Goal: Task Accomplishment & Management: Manage account settings

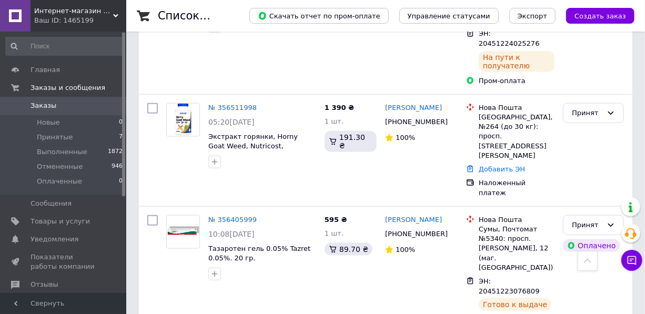
scroll to position [478, 0]
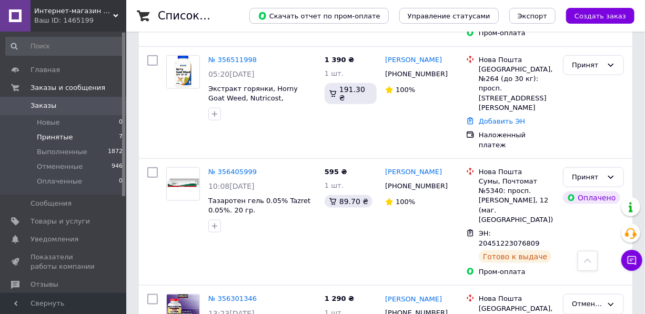
click at [58, 137] on span "Принятые" at bounding box center [55, 137] width 36 height 9
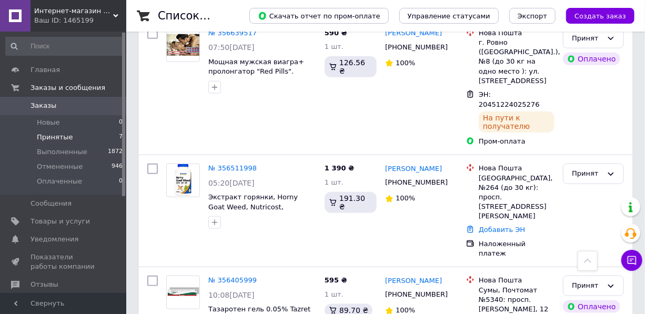
scroll to position [237, 0]
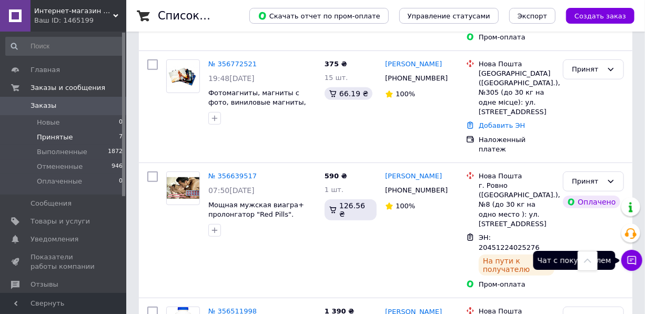
click at [628, 265] on icon at bounding box center [631, 260] width 11 height 11
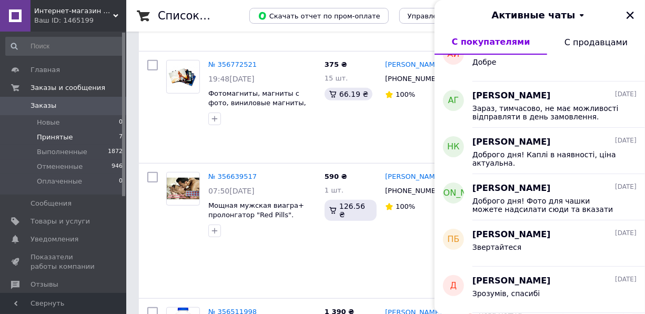
scroll to position [666, 0]
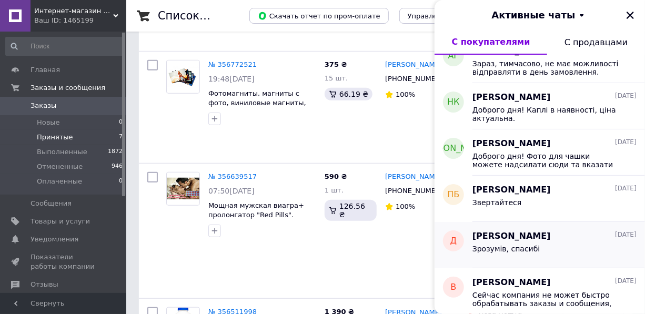
click at [523, 242] on div "Зрозумів, спасибі" at bounding box center [554, 250] width 164 height 17
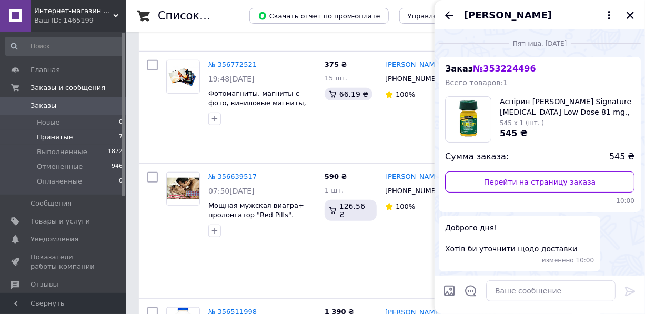
scroll to position [189, 0]
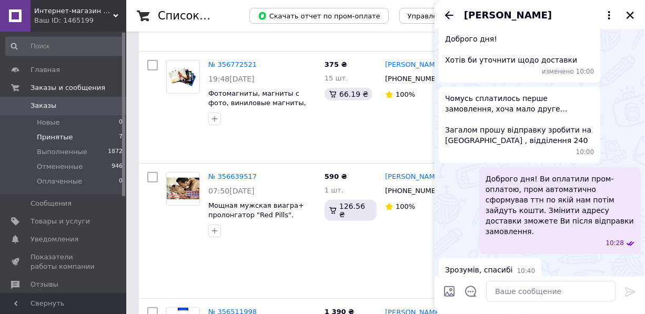
click at [449, 14] on icon "Назад" at bounding box center [449, 15] width 13 height 13
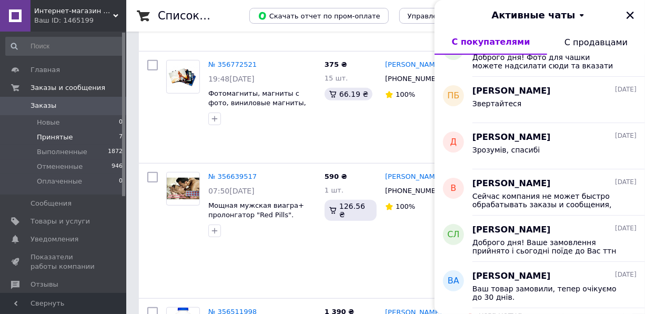
scroll to position [813, 0]
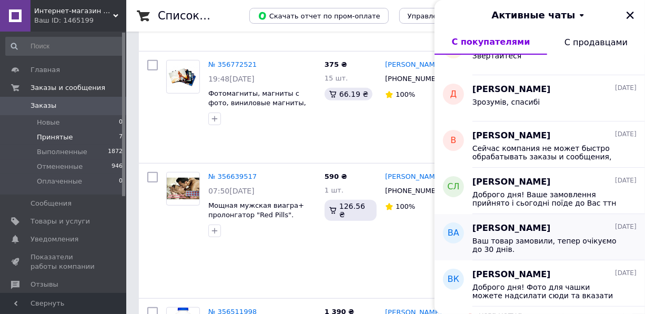
click at [542, 241] on span "Ваш товар замовили, тепер очікуємо до 30 днів." at bounding box center [546, 245] width 149 height 17
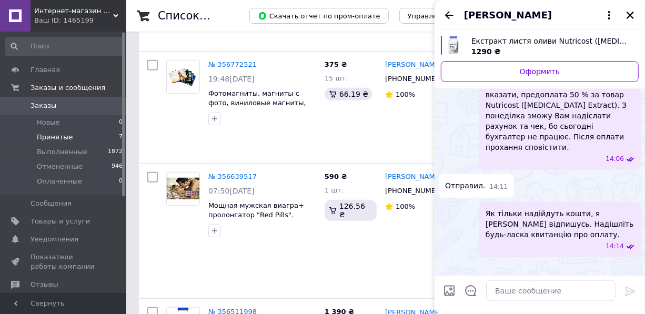
scroll to position [396, 0]
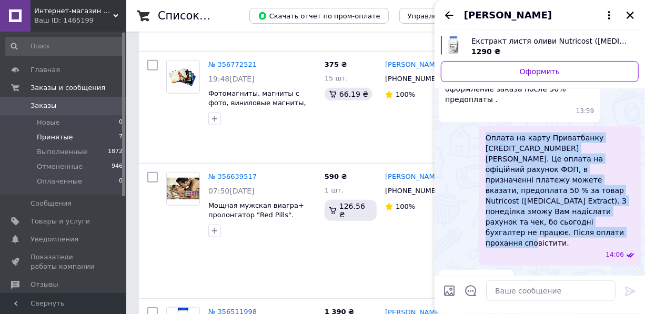
drag, startPoint x: 585, startPoint y: 180, endPoint x: 485, endPoint y: 105, distance: 125.4
click at [485, 133] on span "Оплата на карту Приватбанку 5169 3305 3350 3964 Кирпа Юрій. Це оплата на офіцій…" at bounding box center [559, 191] width 149 height 116
copy span "Оплата на карту Приватбанку 5169 3305 3350 3964 Кирпа Юрій. Це оплата на офіцій…"
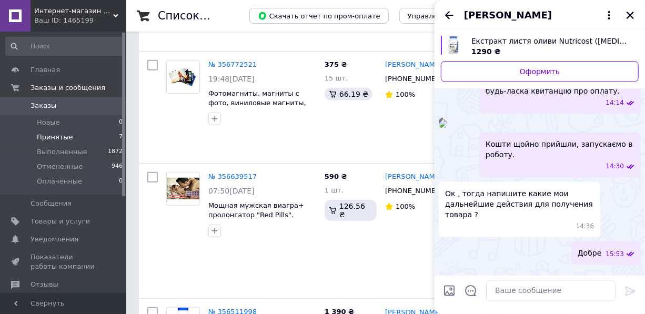
scroll to position [827, 0]
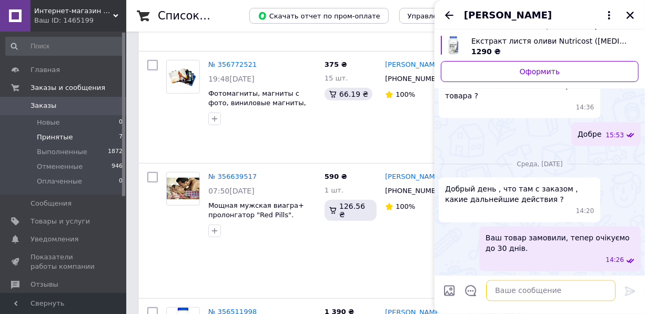
click at [506, 289] on textarea at bounding box center [550, 290] width 129 height 21
paste textarea "Оплата на карту Приватбанку 5169 3305 3350 3964 Кирпа Юрій. Це оплата на офіцій…"
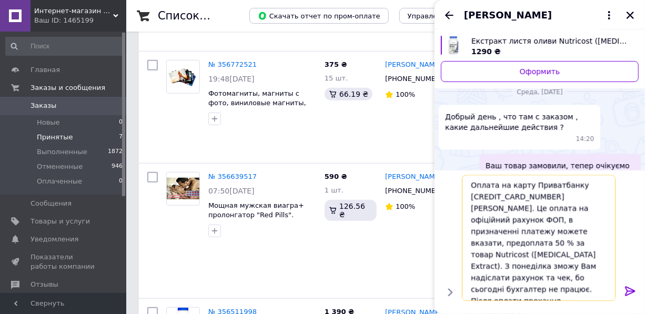
scroll to position [0, 0]
click at [471, 185] on textarea "Оплата на карту Приватбанку 5169 3305 3350 3964 Кирпа Юрій. Це оплата на офіцій…" at bounding box center [539, 238] width 154 height 126
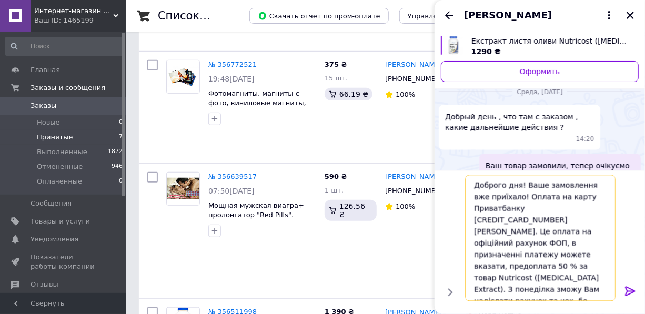
click at [512, 194] on textarea "Доброго дня! Ваше замовлення вже приїхало! Оплата на карту Приватбанку 5169 330…" at bounding box center [540, 238] width 150 height 126
click at [539, 196] on textarea "Доброго дня! Ваше замовлення вже приїхало! Доплата на карту Приватбанку 5169 33…" at bounding box center [540, 238] width 150 height 126
click at [473, 210] on textarea "Доброго дня! Ваше замовлення вже приїхало! Доплата залишку 645 грн. на карту Пр…" at bounding box center [540, 238] width 150 height 126
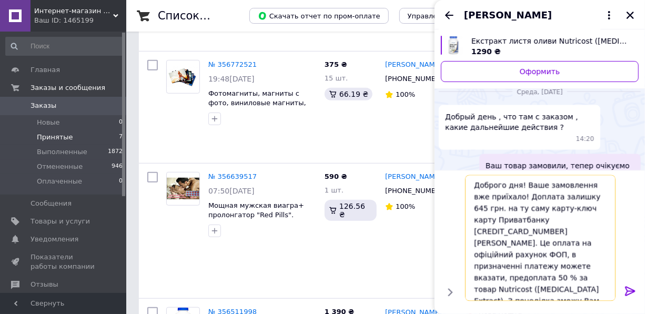
click at [562, 209] on textarea "Доброго дня! Ваше замовлення вже приїхало! Доплата залишку 645 грн. на ту саму …" at bounding box center [540, 238] width 150 height 126
drag, startPoint x: 593, startPoint y: 231, endPoint x: 573, endPoint y: 220, distance: 22.1
click at [573, 220] on textarea "Доброго дня! Ваше замовлення вже приїхало! Доплата залишку 645 грн. на ту саму …" at bounding box center [540, 238] width 150 height 126
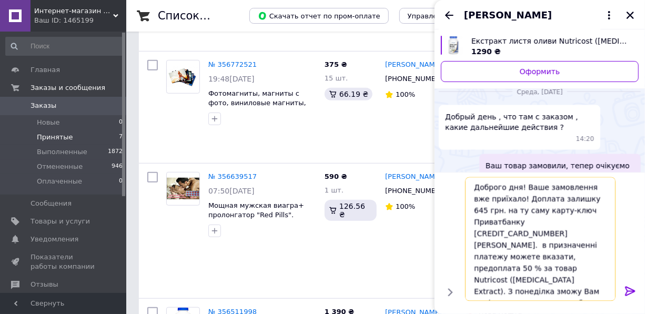
click at [577, 222] on textarea "Доброго дня! Ваше замовлення вже приїхало! Доплата залишку 645 грн. на ту саму …" at bounding box center [540, 239] width 150 height 124
click at [575, 234] on textarea "Доброго дня! Ваше замовлення вже приїхало! Доплата залишку 645 грн. на ту саму …" at bounding box center [540, 239] width 150 height 124
click at [574, 235] on textarea "Доброго дня! Ваше замовлення вже приїхало! Доплата залишку 645 грн. на ту саму …" at bounding box center [540, 239] width 150 height 124
click at [487, 246] on textarea "Доброго дня! Ваше замовлення вже приїхало! Доплата залишку 645 грн. на ту саму …" at bounding box center [540, 239] width 150 height 124
drag, startPoint x: 546, startPoint y: 279, endPoint x: 502, endPoint y: 257, distance: 49.2
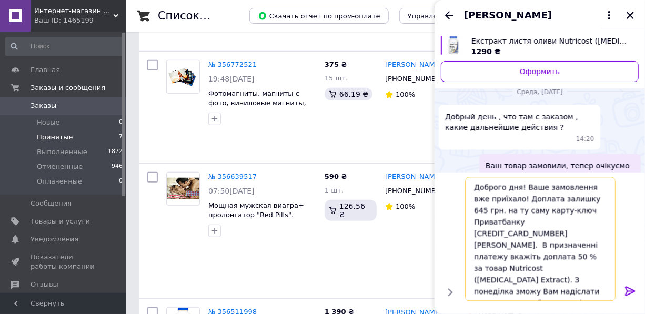
click at [502, 257] on textarea "Доброго дня! Ваше замовлення вже приїхало! Доплата залишку 645 грн. на ту саму …" at bounding box center [540, 239] width 150 height 124
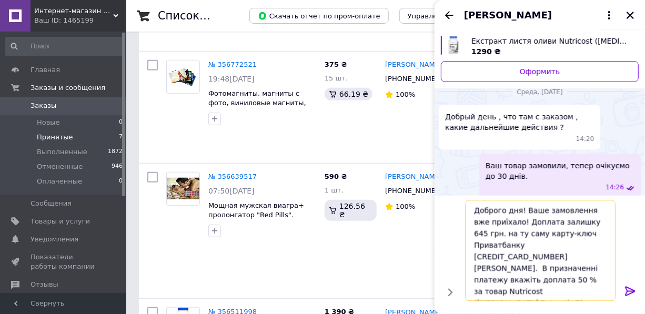
click at [513, 294] on textarea "Доброго дня! Ваше замовлення вже приїхало! Доплата залишку 645 грн. на ту саму …" at bounding box center [540, 250] width 150 height 101
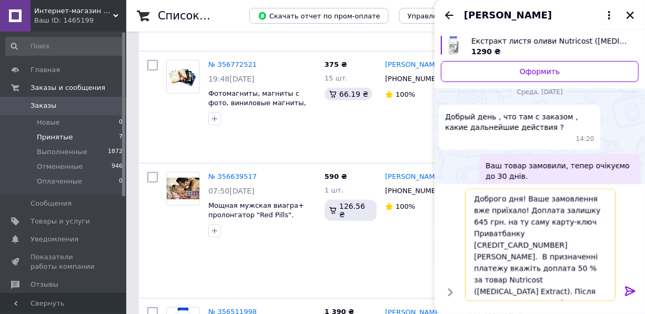
type textarea "Доброго дня! Ваше замовлення вже приїхало! Доплата залишку 645 грн. на ту саму …"
click at [628, 291] on icon at bounding box center [630, 291] width 10 height 9
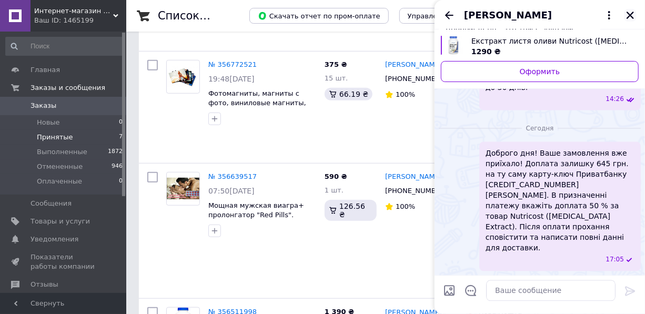
scroll to position [632, 0]
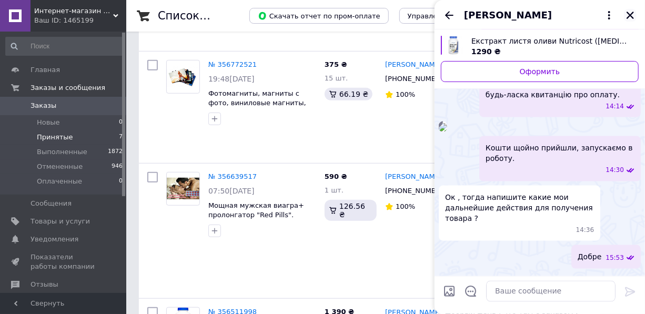
click at [629, 19] on icon "Закрыть" at bounding box center [629, 15] width 9 height 9
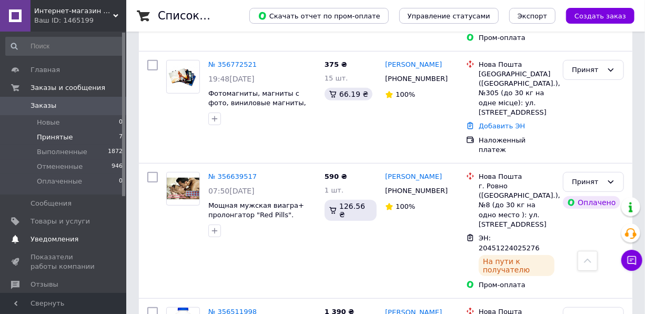
scroll to position [95, 0]
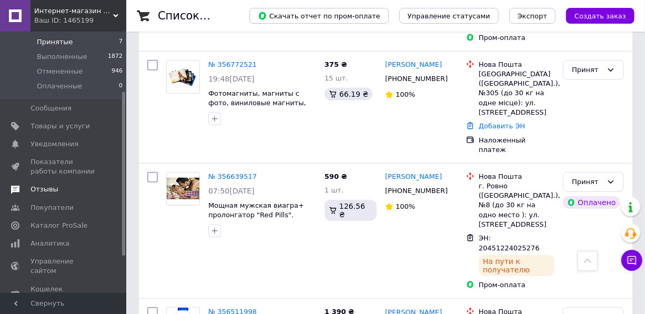
click at [40, 193] on span "Отзывы" at bounding box center [45, 189] width 28 height 9
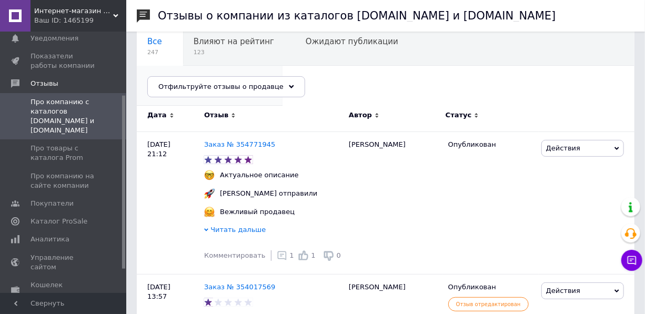
scroll to position [143, 0]
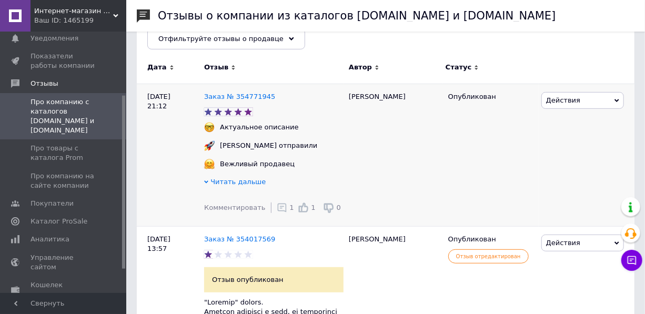
click at [250, 180] on span "Читать дальше" at bounding box center [237, 182] width 55 height 8
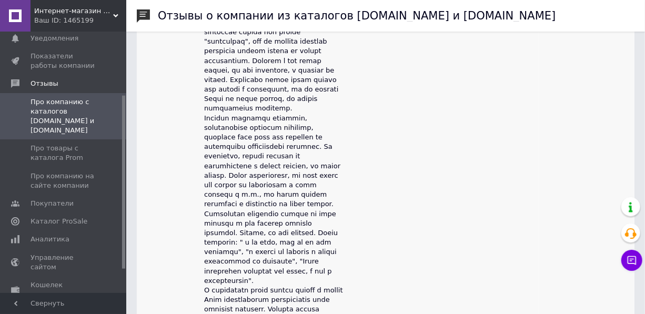
scroll to position [334, 0]
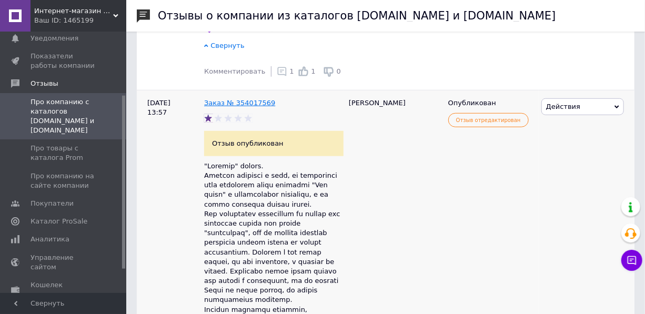
click at [243, 104] on link "Заказ № 354017569" at bounding box center [239, 103] width 71 height 8
click at [56, 144] on span "Про товары с каталога Prom" at bounding box center [64, 153] width 67 height 19
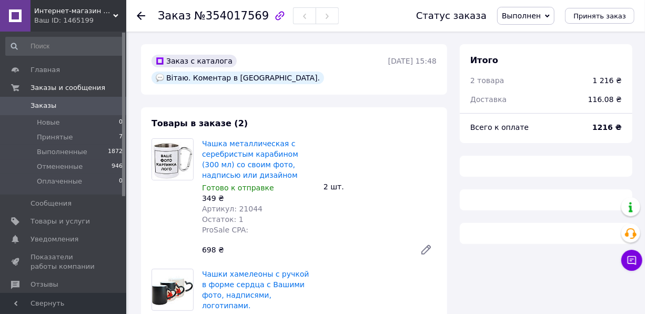
scroll to position [47, 0]
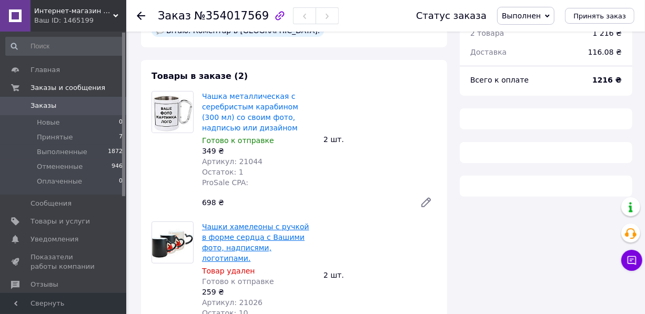
click at [251, 222] on link "Чашки хамелеоны с ручкой в форме сердца с Вашими фото, надписями, логотипами." at bounding box center [255, 242] width 107 height 40
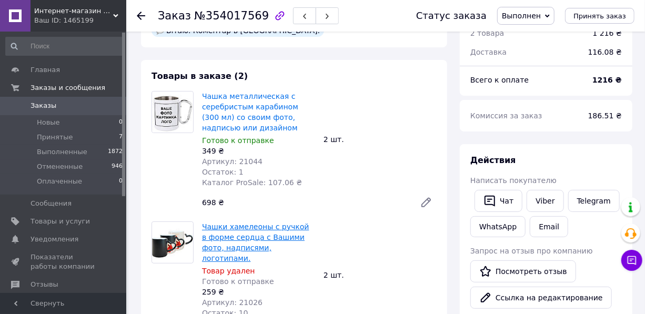
scroll to position [37, 0]
